Goal: Book appointment/travel/reservation

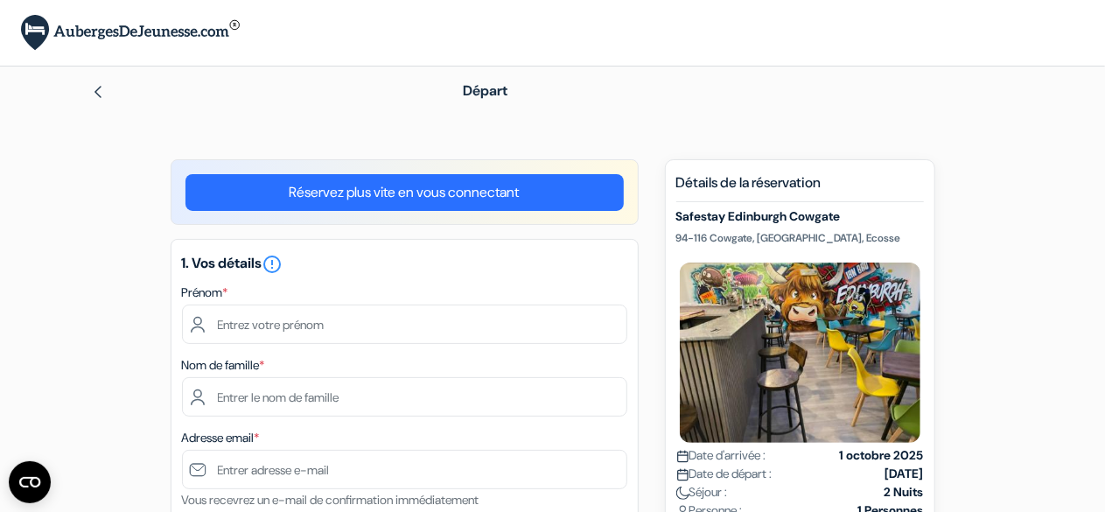
type input "Arthur"
type input "Lacroix"
type input "arth.lacroix17@gmail.com"
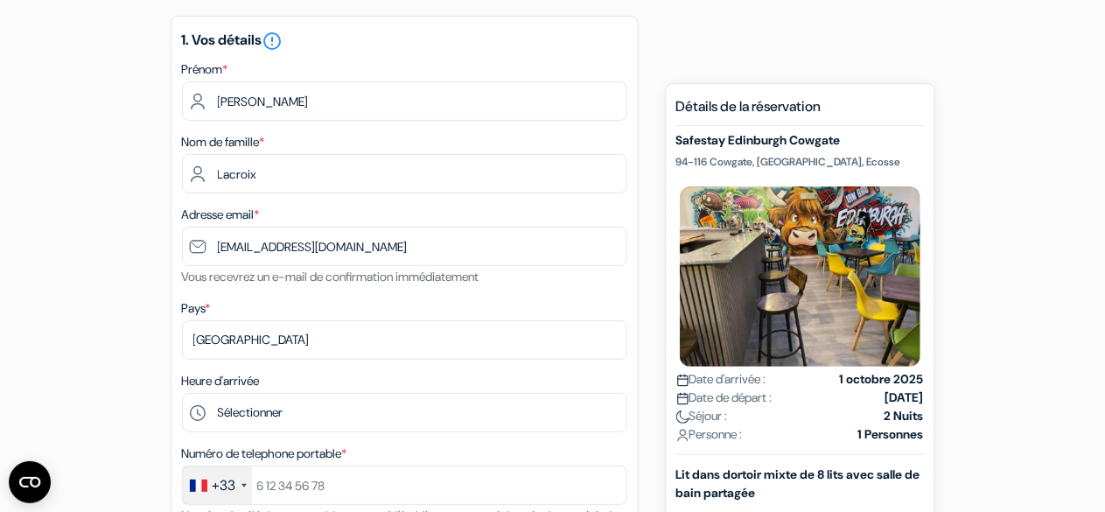
scroll to position [175, 0]
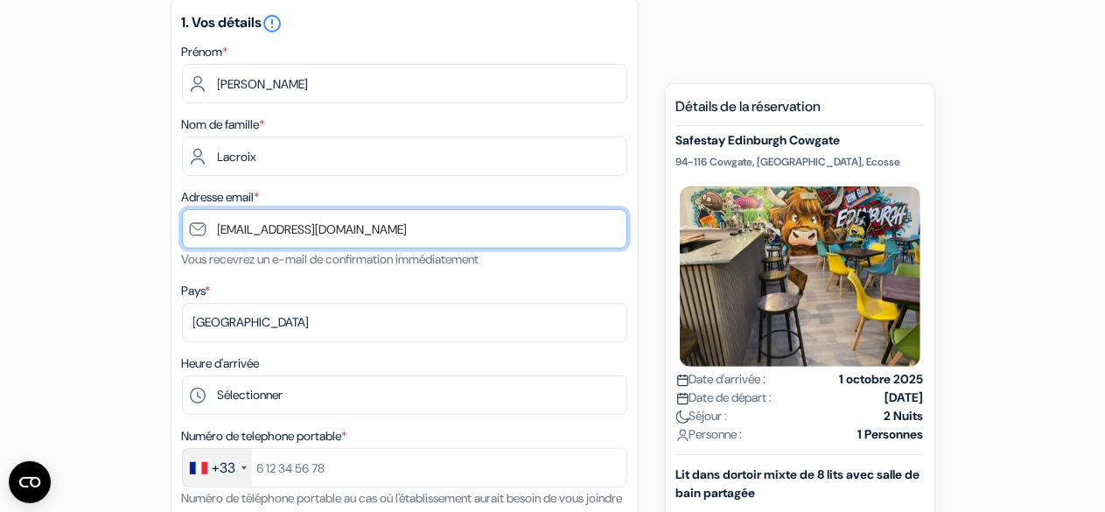
click at [290, 227] on input "arth.lacroix17@gmail.com" at bounding box center [404, 228] width 445 height 39
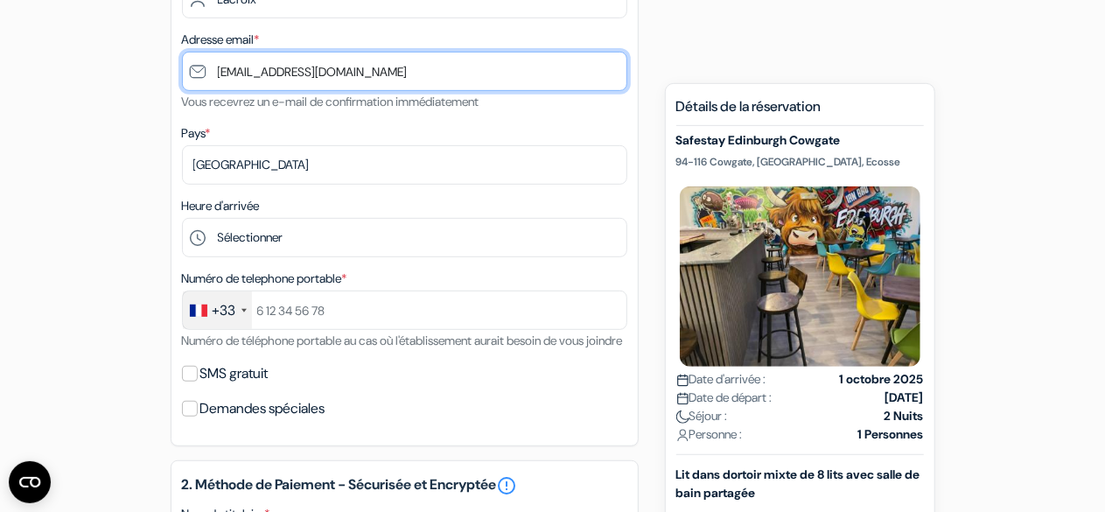
scroll to position [350, 0]
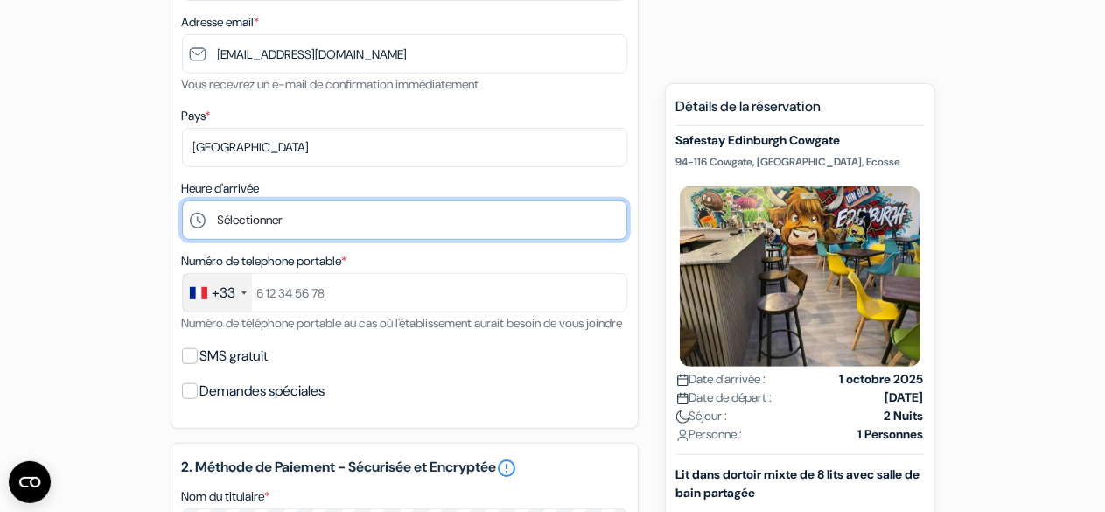
click at [293, 226] on select "Sélectionner 1:00 2:00 3:00 4:00 5:00 6:00 7:00 8:00 9:00 10:00 11:00 12:00 13:…" at bounding box center [404, 219] width 445 height 39
select select "18"
click at [182, 202] on select "Sélectionner 1:00 2:00 3:00 4:00 5:00 6:00 7:00 8:00 9:00 10:00 11:00 12:00 13:…" at bounding box center [404, 219] width 445 height 39
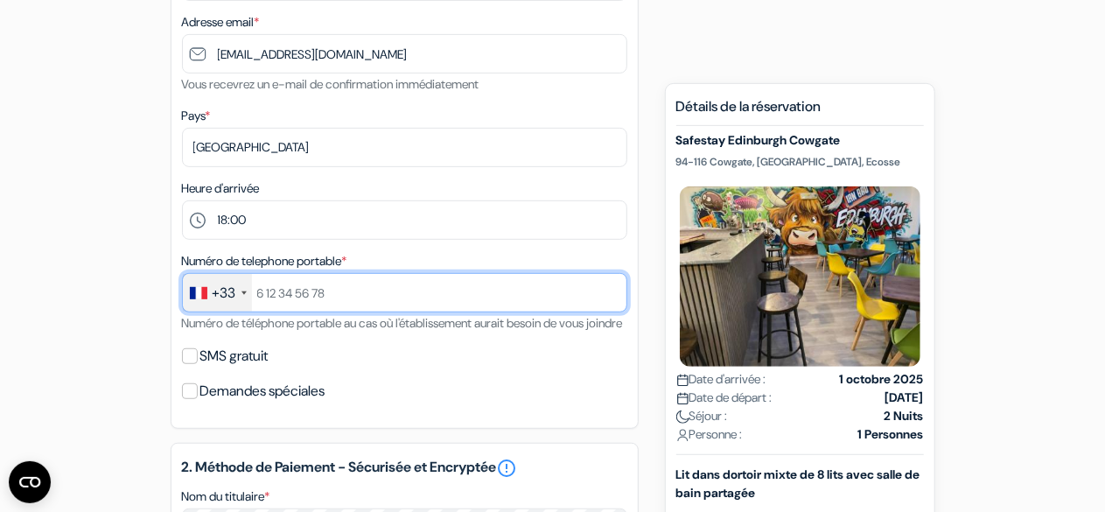
click at [308, 304] on input "text" at bounding box center [404, 292] width 445 height 39
type input "0647767837"
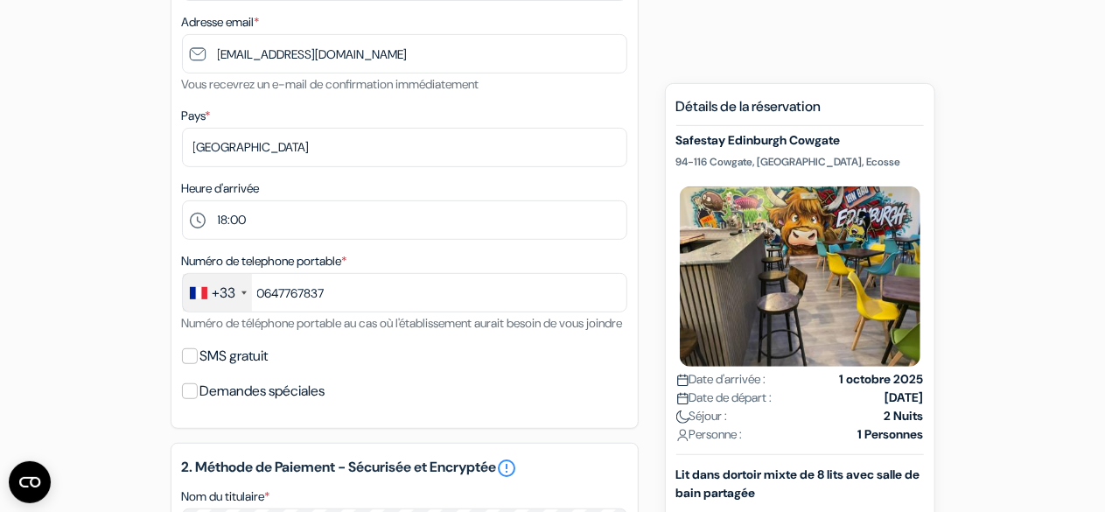
type input "[EMAIL_ADDRESS][DOMAIN_NAME]"
click at [192, 364] on input "SMS gratuit" at bounding box center [190, 356] width 16 height 16
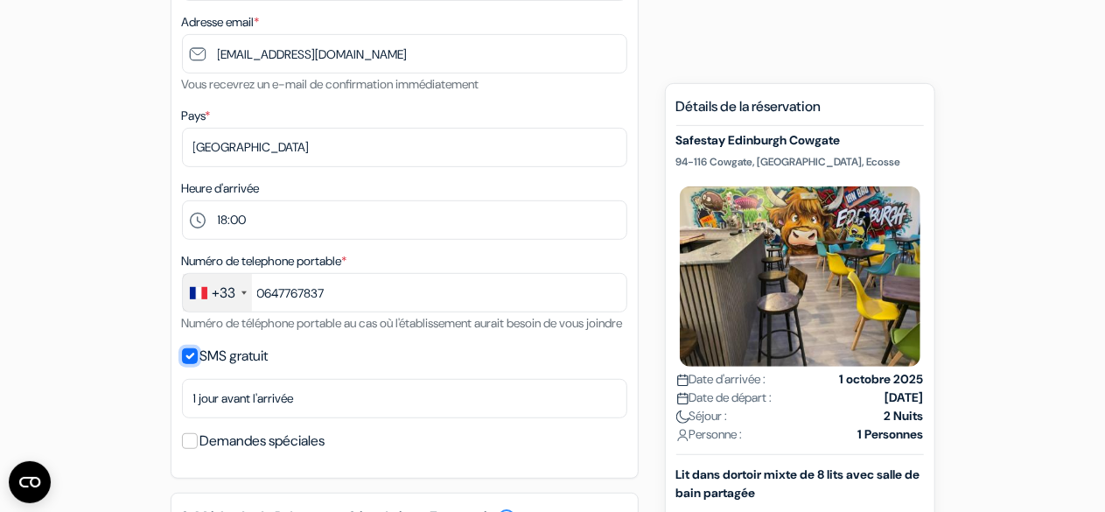
scroll to position [525, 0]
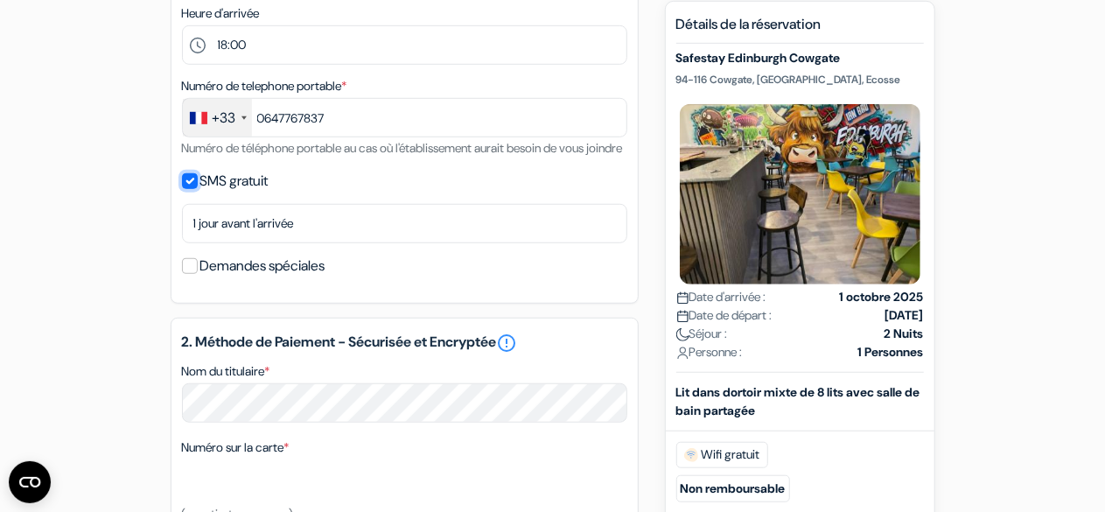
click at [192, 189] on input "SMS gratuit" at bounding box center [190, 181] width 16 height 16
checkbox input "false"
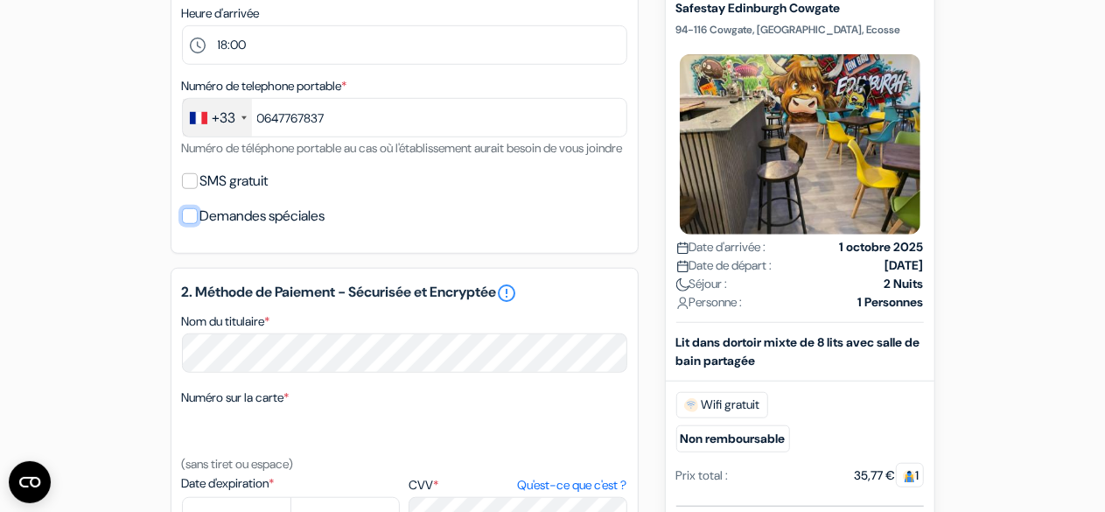
click at [188, 224] on input "Demandes spéciales" at bounding box center [190, 216] width 16 height 16
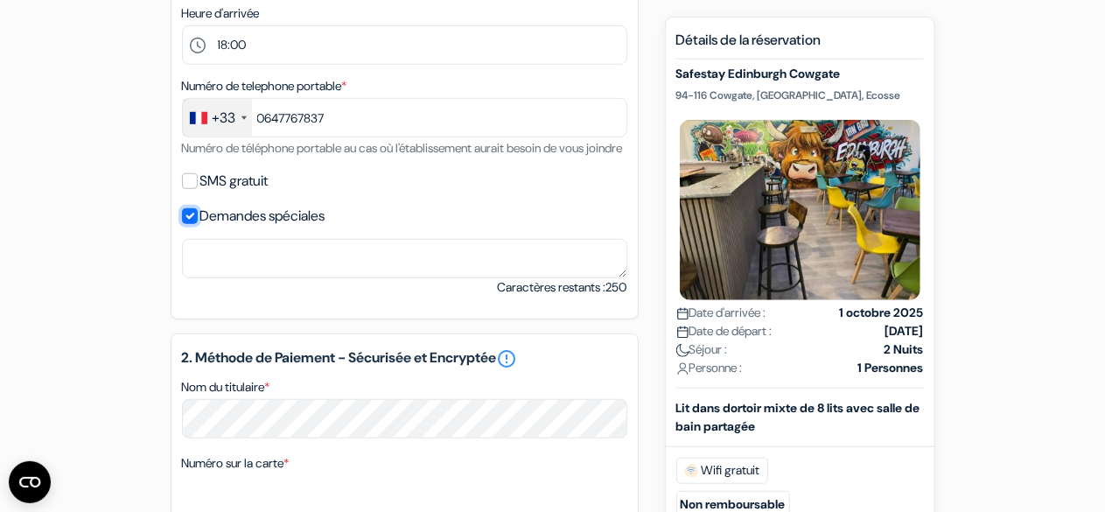
click at [192, 224] on input "Demandes spéciales" at bounding box center [190, 216] width 16 height 16
checkbox input "false"
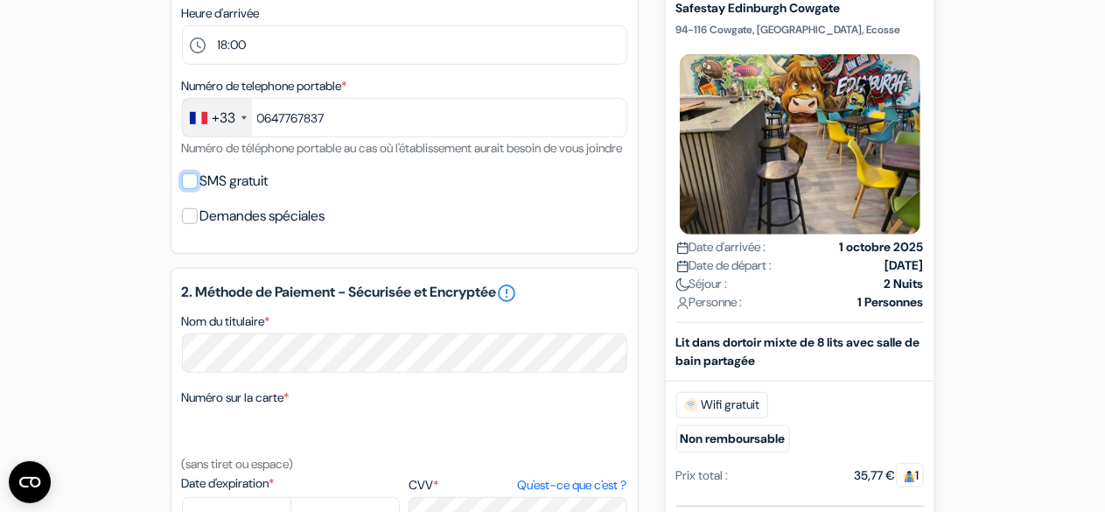
click at [192, 189] on input "SMS gratuit" at bounding box center [190, 181] width 16 height 16
checkbox input "true"
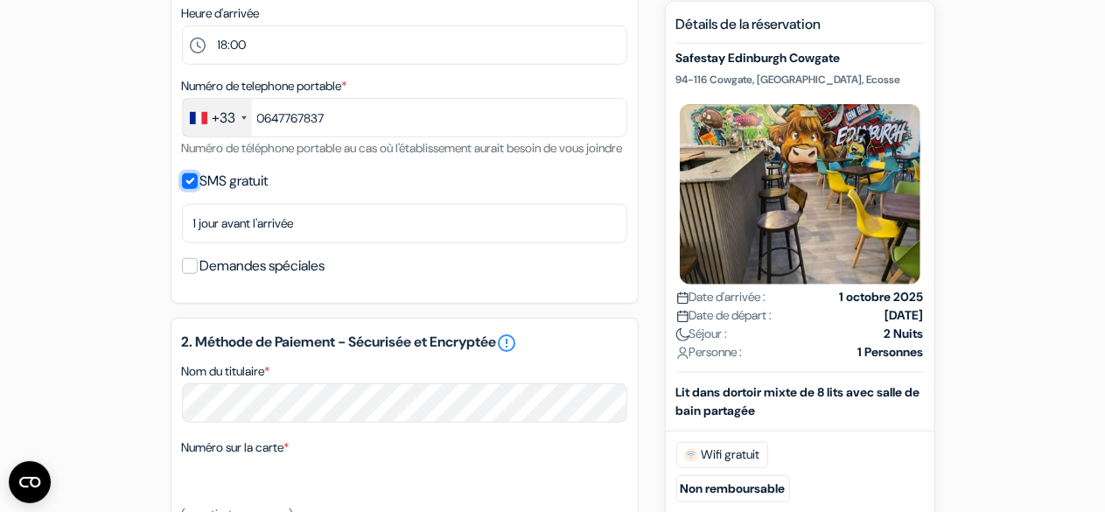
scroll to position [700, 0]
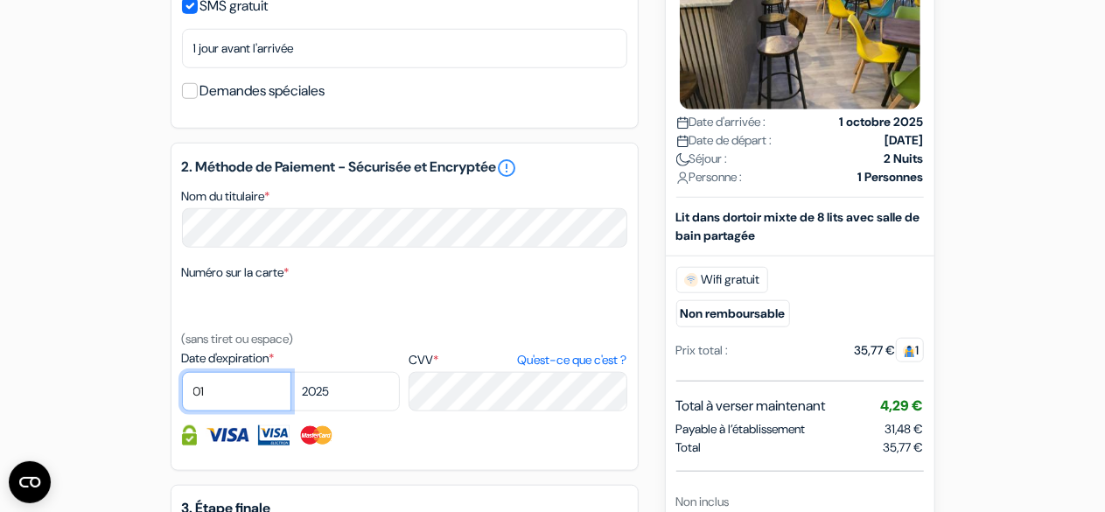
select select "09"
select select "2028"
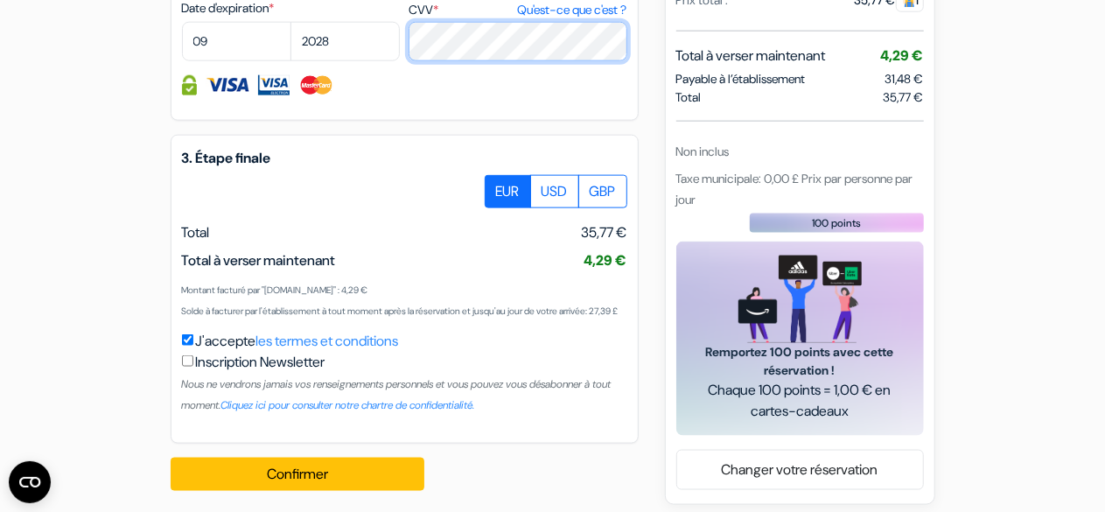
scroll to position [1104, 0]
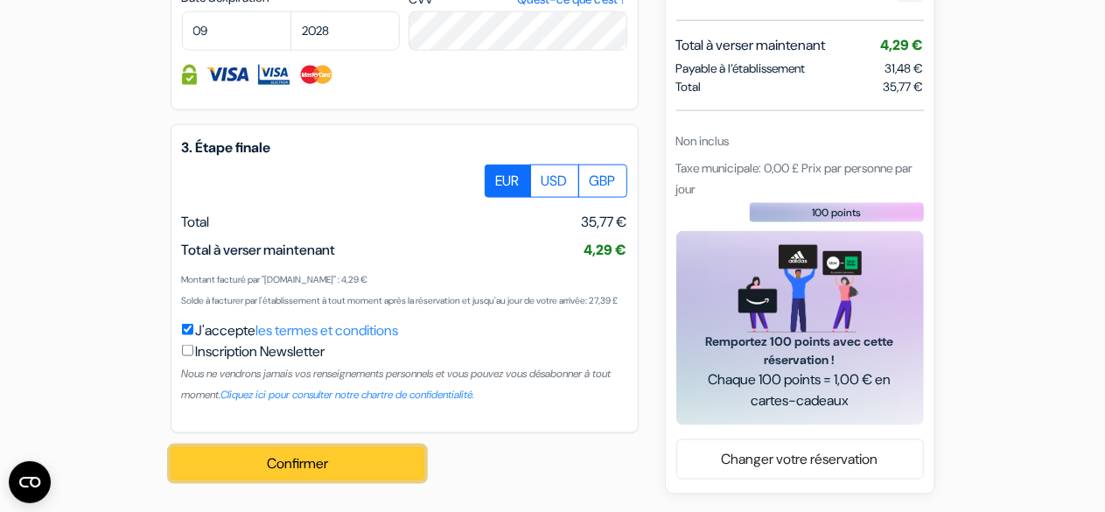
click at [287, 458] on button "Confirmer Loading..." at bounding box center [298, 463] width 254 height 33
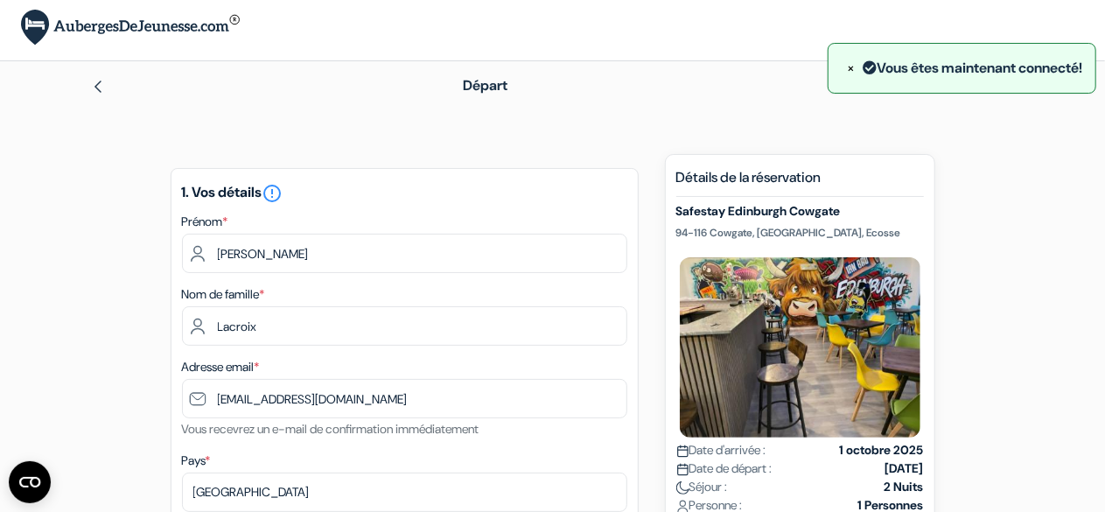
scroll to position [0, 0]
